Goal: Information Seeking & Learning: Learn about a topic

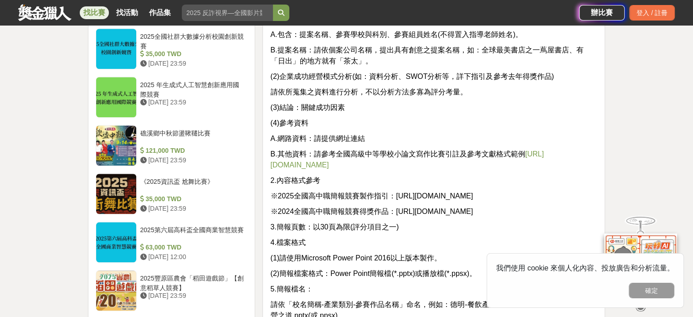
scroll to position [1002, 0]
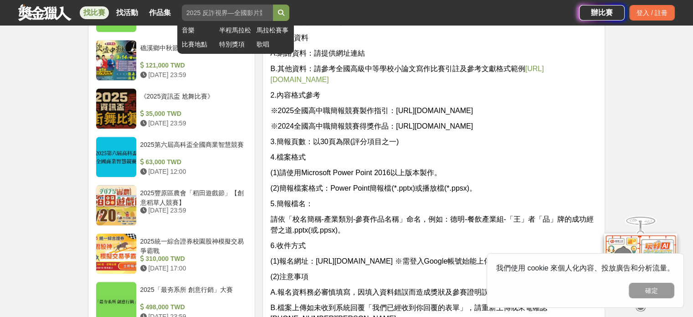
click at [225, 12] on input "search" at bounding box center [227, 13] width 91 height 16
type input "簡報"
click at [273, 5] on button "submit" at bounding box center [281, 13] width 16 height 16
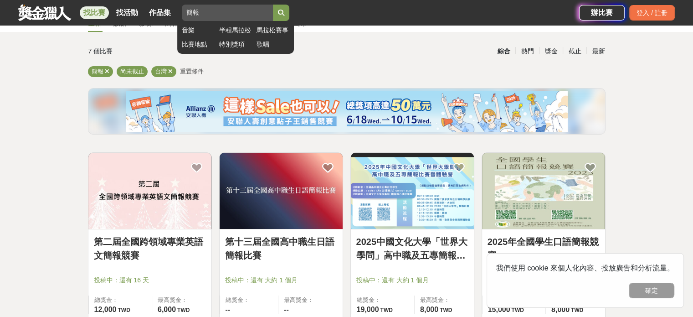
scroll to position [46, 0]
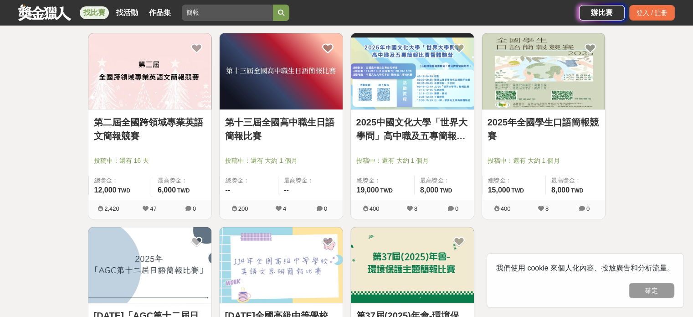
scroll to position [182, 0]
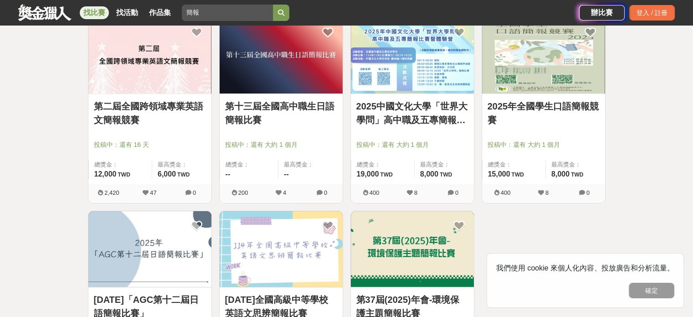
click at [562, 103] on link "2025年全國學生口語簡報競賽" at bounding box center [543, 112] width 112 height 27
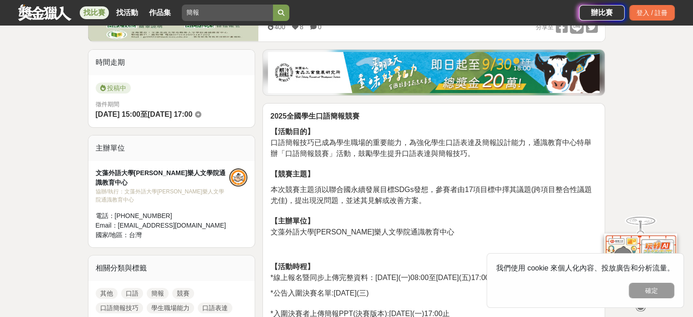
scroll to position [182, 0]
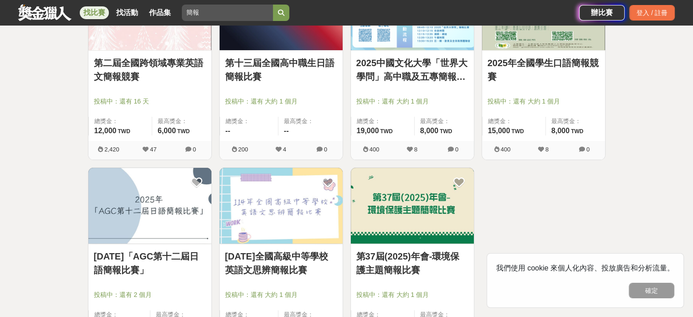
scroll to position [273, 0]
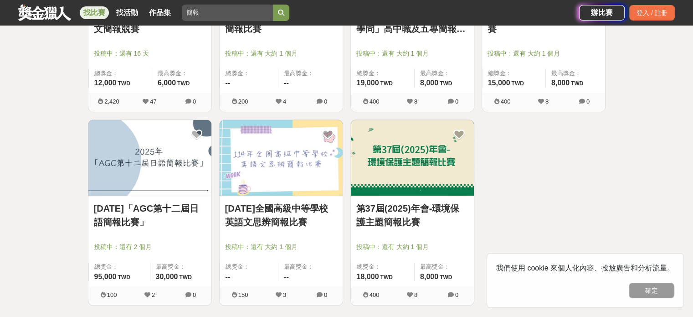
click at [302, 205] on link "[DATE]全國高級中等學校英語文思辨簡報比賽" at bounding box center [281, 214] width 112 height 27
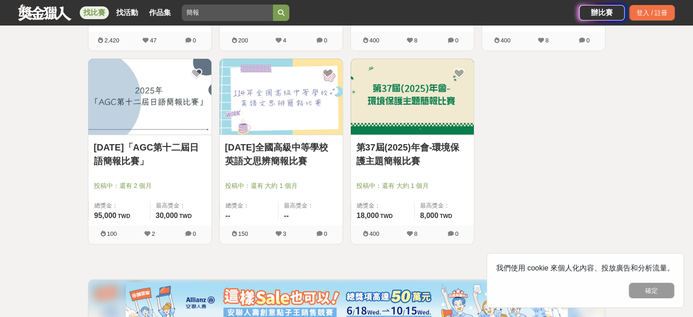
scroll to position [319, 0]
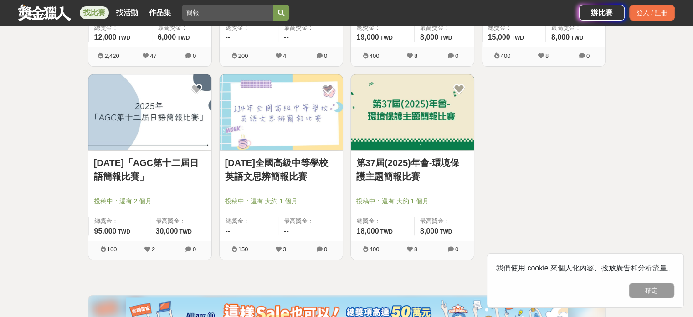
click at [434, 162] on link "第37屆(2025)年會-環境保護主題簡報比賽" at bounding box center [412, 169] width 112 height 27
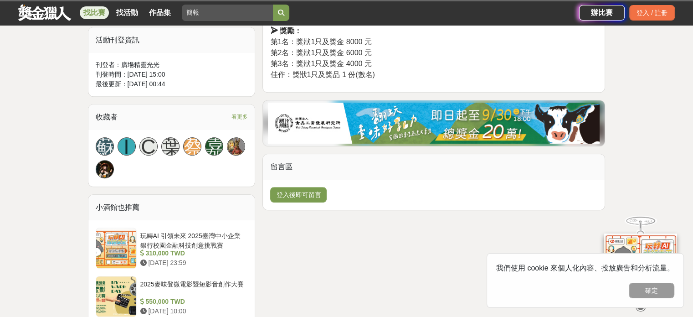
scroll to position [638, 0]
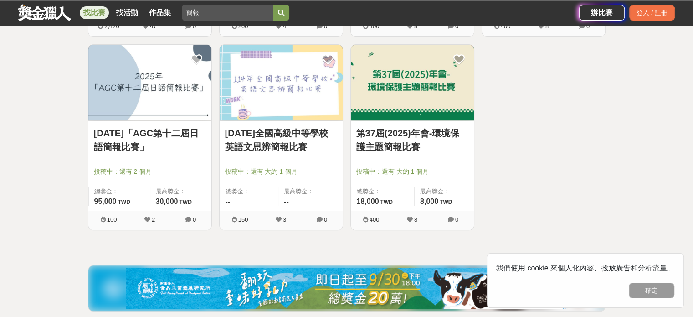
scroll to position [319, 0]
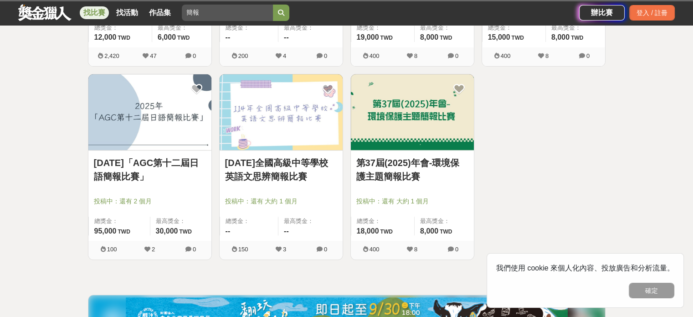
click at [300, 164] on link "[DATE]全國高級中等學校英語文思辨簡報比賽" at bounding box center [281, 169] width 112 height 27
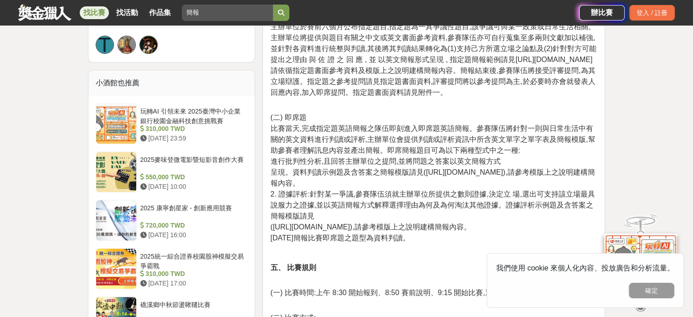
scroll to position [592, 0]
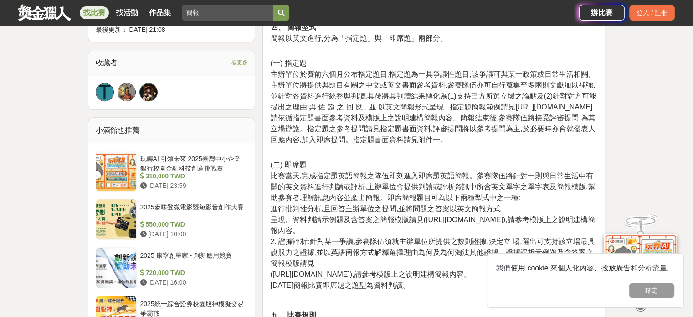
click at [60, 12] on link at bounding box center [44, 12] width 55 height 17
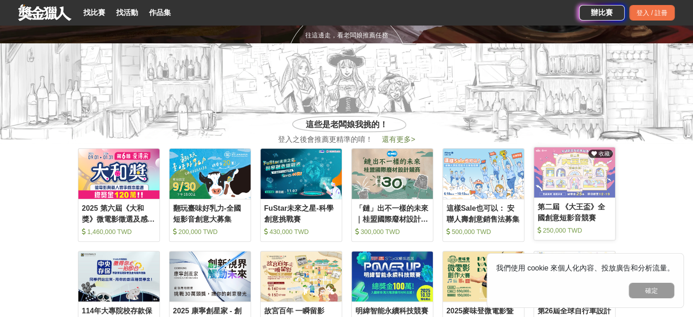
scroll to position [319, 0]
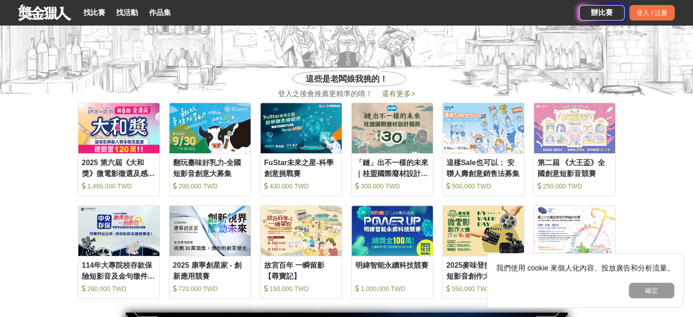
click at [637, 194] on section "收藏 2025 第六屆《大和獎》微電影徵選及感人實事分享 1,460,000 TWD 收藏 翻玩臺味好乳力-全國短影音創意大募集 200,000 TWD 收藏…" at bounding box center [346, 200] width 693 height 205
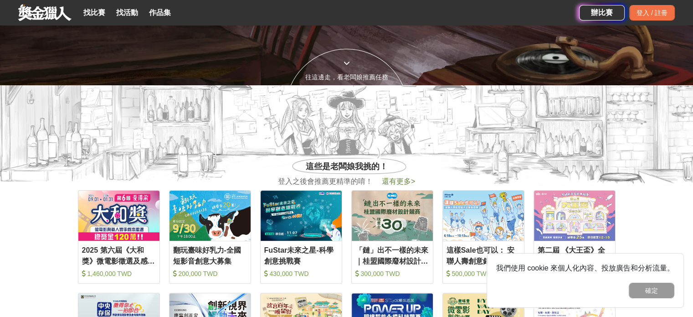
scroll to position [228, 0]
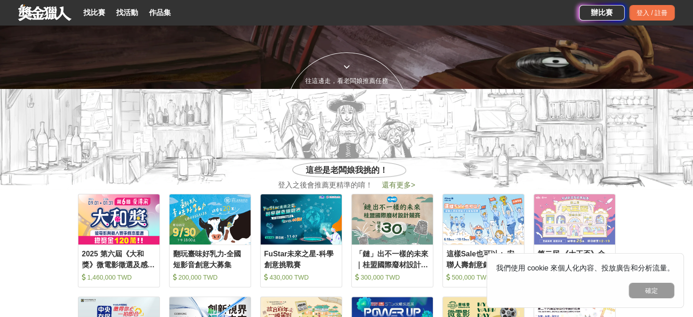
click at [390, 184] on span "還有更多 >" at bounding box center [398, 185] width 33 height 8
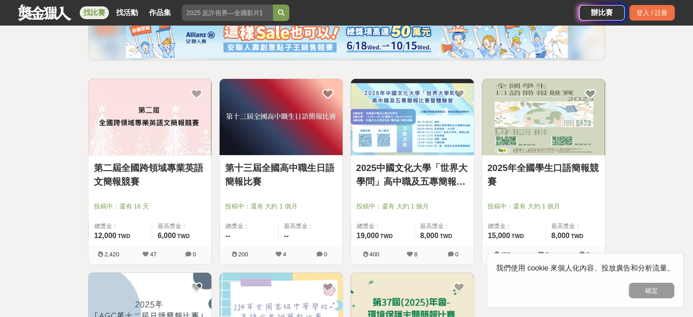
scroll to position [137, 0]
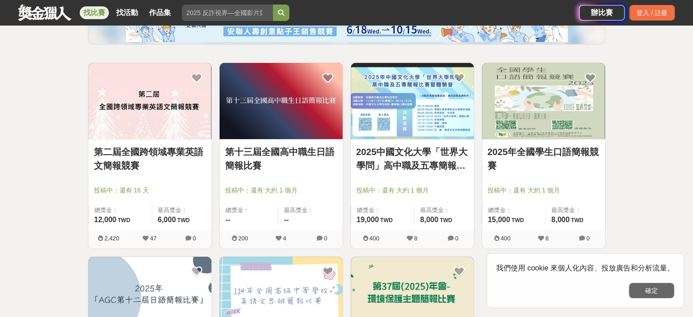
click at [648, 289] on button "確定" at bounding box center [652, 289] width 46 height 15
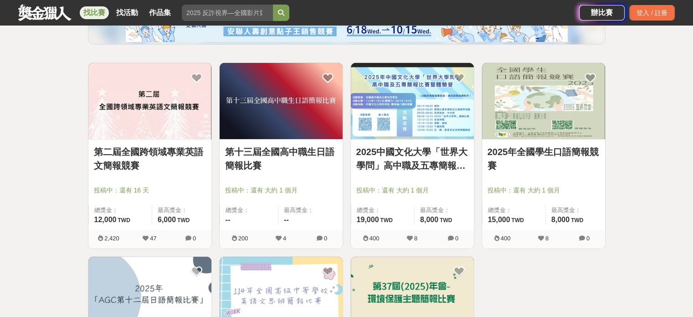
click at [664, 218] on div "全部 設計 影像 寫作 商業 音樂 運動 其他 國際 所有分類 進階篩選 7 個比賽 綜合 熱門 獎金 截止 最新 尚未截止 台灣 重置條件 第二屆全國跨領域…" at bounding box center [346, 235] width 693 height 655
click at [548, 145] on link "2025年全國學生口語簡報競賽" at bounding box center [543, 158] width 112 height 27
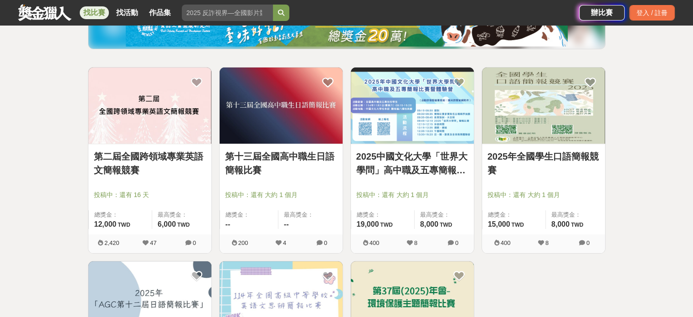
scroll to position [137, 0]
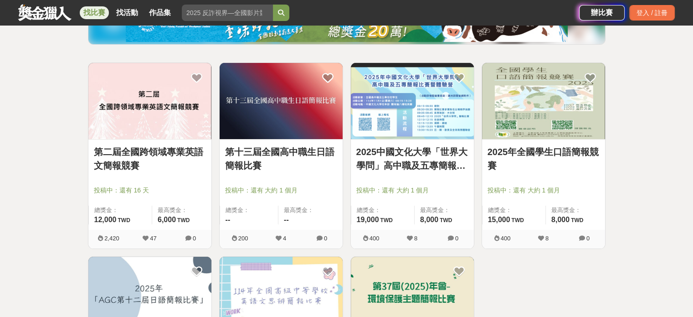
click at [56, 76] on div "全部 設計 影像 寫作 商業 音樂 運動 其他 國際 所有分類 進階篩選 7 個比賽 綜合 熱門 獎金 截止 最新 尚未截止 台灣 重置條件 第二屆全國跨領域…" at bounding box center [346, 235] width 693 height 655
